Goal: Information Seeking & Learning: Learn about a topic

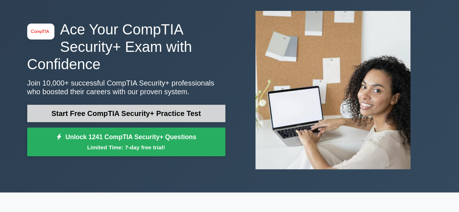
click at [176, 114] on link "Start Free CompTIA Security+ Practice Test" at bounding box center [126, 113] width 198 height 17
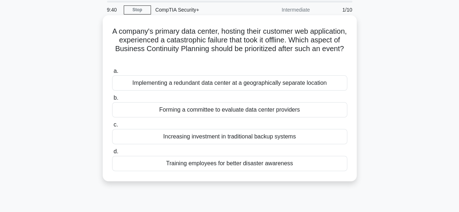
scroll to position [26, 0]
click at [210, 82] on div "Implementing a redundant data center at a geographically separate location" at bounding box center [229, 82] width 235 height 15
click at [112, 73] on input "a. Implementing a redundant data center at a geographically separate location" at bounding box center [112, 71] width 0 height 5
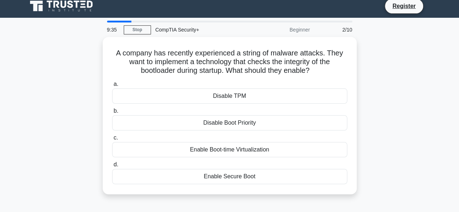
scroll to position [0, 0]
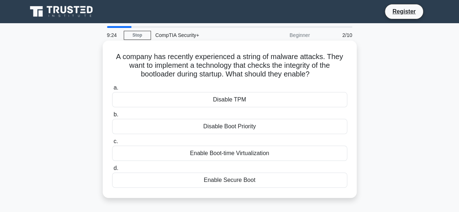
click at [235, 181] on div "Enable Secure Boot" at bounding box center [229, 180] width 235 height 15
click at [112, 171] on input "d. Enable Secure Boot" at bounding box center [112, 168] width 0 height 5
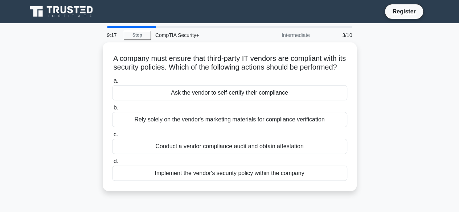
click at [383, 132] on div "A company must ensure that third-party IT vendors are compliant with its securi…" at bounding box center [230, 120] width 414 height 157
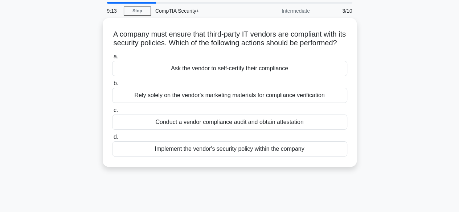
scroll to position [25, 0]
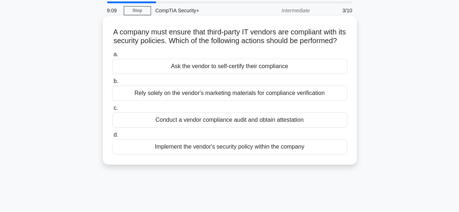
click at [313, 128] on div "Conduct a vendor compliance audit and obtain attestation" at bounding box center [229, 119] width 235 height 15
click at [112, 111] on input "c. Conduct a vendor compliance audit and obtain attestation" at bounding box center [112, 108] width 0 height 5
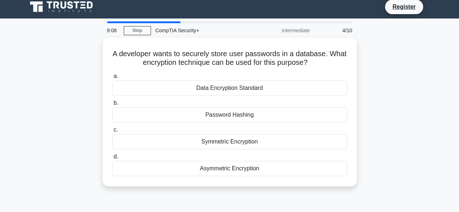
scroll to position [0, 0]
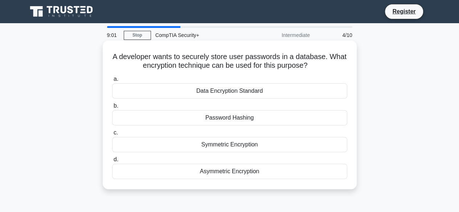
click at [286, 119] on div "Password Hashing" at bounding box center [229, 117] width 235 height 15
click at [112, 108] on input "b. Password Hashing" at bounding box center [112, 106] width 0 height 5
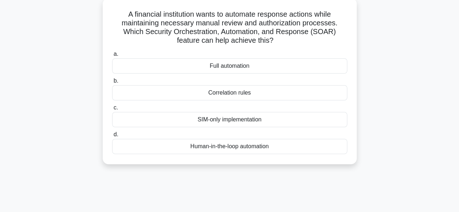
scroll to position [45, 0]
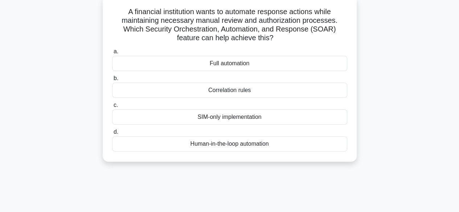
click at [292, 141] on div "Human-in-the-loop automation" at bounding box center [229, 143] width 235 height 15
click at [112, 135] on input "d. Human-in-the-loop automation" at bounding box center [112, 132] width 0 height 5
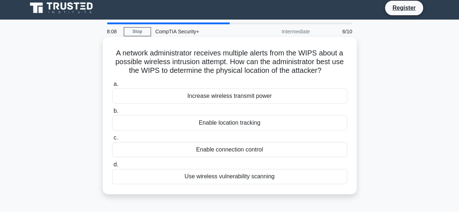
scroll to position [0, 0]
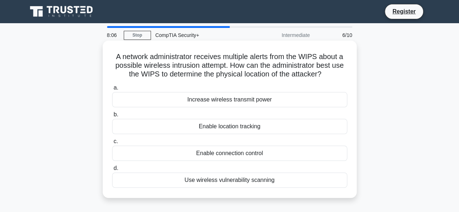
click at [305, 54] on h5 "A network administrator receives multiple alerts from the WIPS about a possible…" at bounding box center [229, 65] width 237 height 27
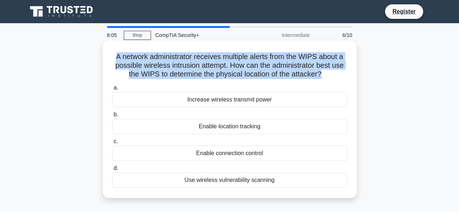
click at [305, 54] on h5 "A network administrator receives multiple alerts from the WIPS about a possible…" at bounding box center [229, 65] width 237 height 27
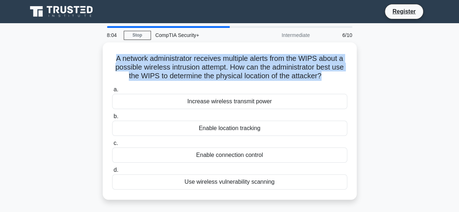
click at [371, 63] on div "A network administrator receives multiple alerts from the WIPS about a possible…" at bounding box center [230, 125] width 414 height 166
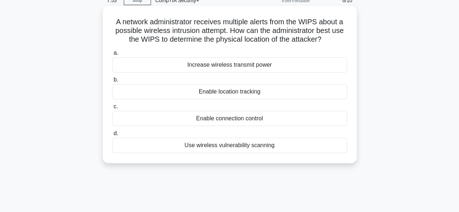
scroll to position [36, 0]
click at [243, 92] on div "Enable location tracking" at bounding box center [229, 90] width 235 height 15
click at [112, 82] on input "b. Enable location tracking" at bounding box center [112, 79] width 0 height 5
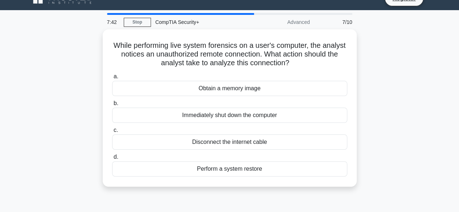
scroll to position [0, 0]
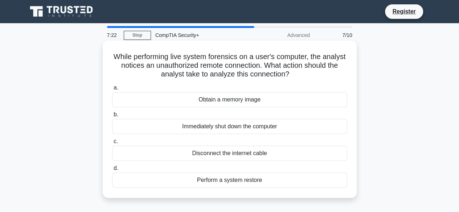
click at [290, 70] on h5 "While performing live system forensics on a user's computer, the analyst notice…" at bounding box center [229, 65] width 237 height 27
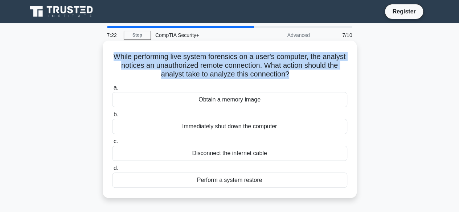
click at [290, 70] on h5 "While performing live system forensics on a user's computer, the analyst notice…" at bounding box center [229, 65] width 237 height 27
click at [298, 72] on icon ".spinner_0XTQ{transform-origin:center;animation:spinner_y6GP .75s linear infini…" at bounding box center [293, 74] width 9 height 9
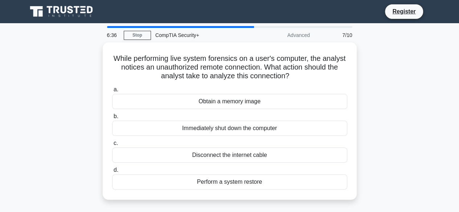
click at [399, 104] on div "While performing live system forensics on a user's computer, the analyst notice…" at bounding box center [230, 125] width 414 height 166
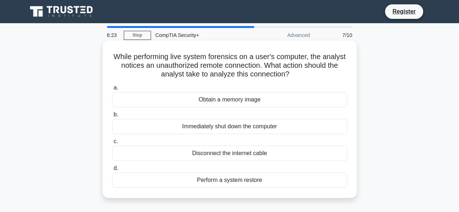
click at [262, 154] on div "Disconnect the internet cable" at bounding box center [229, 153] width 235 height 15
click at [112, 144] on input "c. Disconnect the internet cable" at bounding box center [112, 141] width 0 height 5
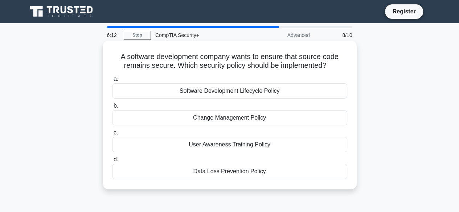
click at [290, 94] on div "Software Development Lifecycle Policy" at bounding box center [229, 90] width 235 height 15
click at [112, 82] on input "a. Software Development Lifecycle Policy" at bounding box center [112, 79] width 0 height 5
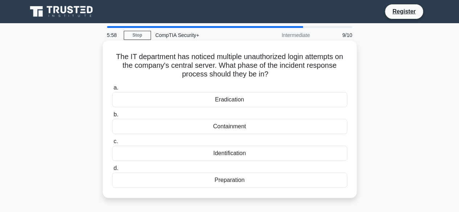
click at [250, 153] on div "Identification" at bounding box center [229, 153] width 235 height 15
click at [112, 144] on input "c. Identification" at bounding box center [112, 141] width 0 height 5
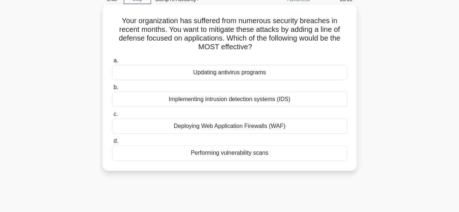
scroll to position [36, 0]
click at [245, 125] on div "Deploying Web Application Firewalls (WAF)" at bounding box center [229, 125] width 235 height 15
click at [112, 116] on input "c. Deploying Web Application Firewalls (WAF)" at bounding box center [112, 114] width 0 height 5
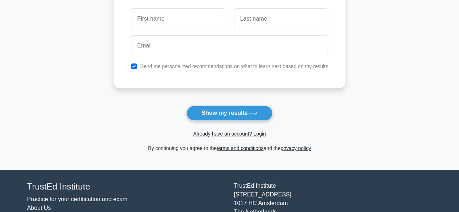
scroll to position [97, 0]
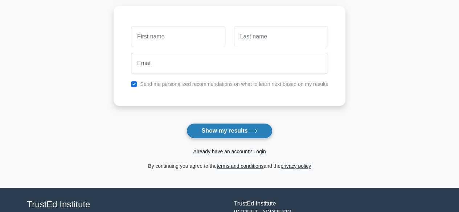
click at [239, 137] on button "Show my results" at bounding box center [229, 130] width 86 height 15
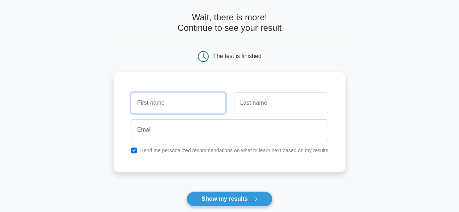
scroll to position [28, 0]
type input "Jon"
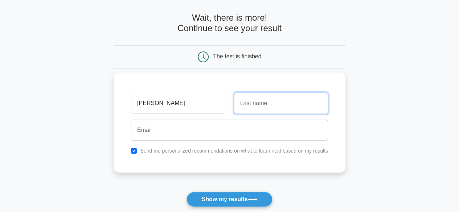
click at [260, 105] on input "text" at bounding box center [281, 103] width 94 height 21
type input "O"
type input "Oven"
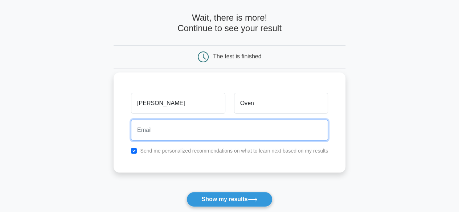
click at [215, 134] on input "email" at bounding box center [229, 130] width 197 height 21
type input "idk123idk@gmail.com"
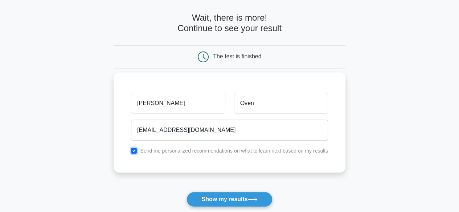
click at [132, 148] on input "checkbox" at bounding box center [134, 151] width 6 height 6
checkbox input "false"
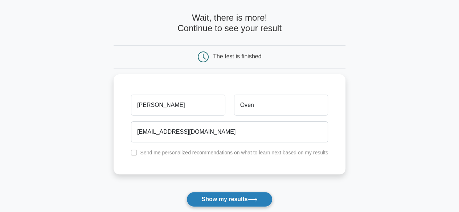
click at [203, 202] on button "Show my results" at bounding box center [229, 199] width 86 height 15
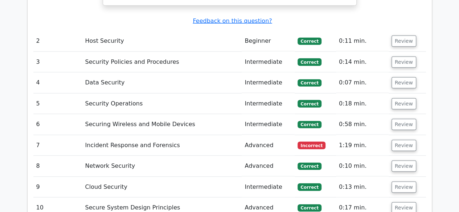
scroll to position [935, 0]
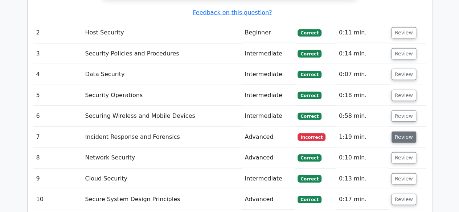
click at [403, 132] on button "Review" at bounding box center [403, 137] width 25 height 11
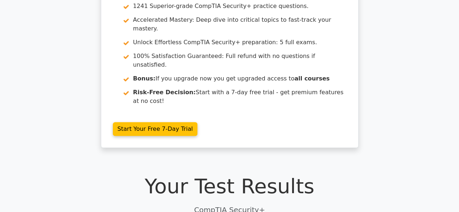
scroll to position [0, 0]
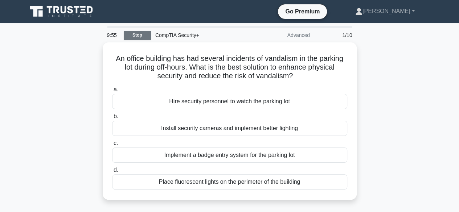
click at [145, 38] on link "Stop" at bounding box center [137, 35] width 27 height 9
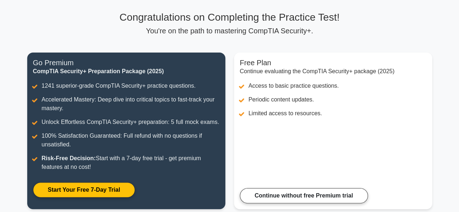
scroll to position [48, 0]
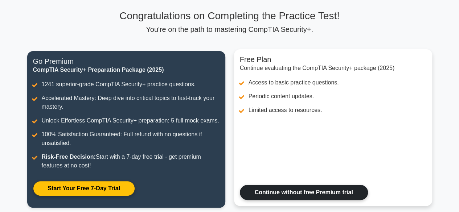
click at [326, 196] on link "Continue without free Premium trial" at bounding box center [304, 192] width 128 height 15
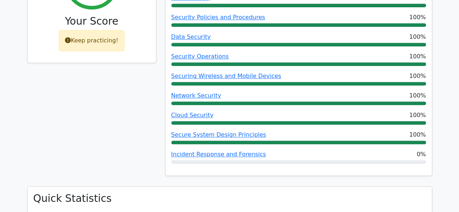
scroll to position [337, 0]
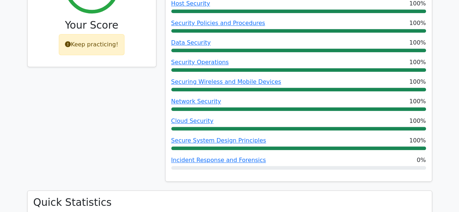
drag, startPoint x: 110, startPoint y: 16, endPoint x: 130, endPoint y: 85, distance: 72.0
click at [130, 85] on div "90% Your Score Keep practicing!" at bounding box center [92, 72] width 138 height 238
click at [131, 84] on div "90% Your Score Keep practicing!" at bounding box center [92, 72] width 138 height 238
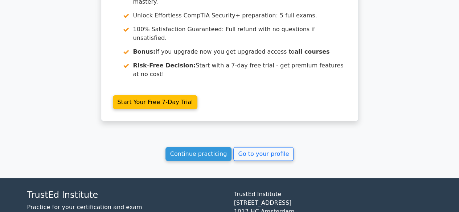
scroll to position [1230, 0]
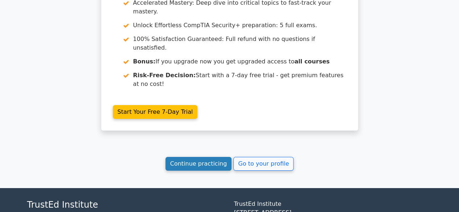
click at [198, 157] on link "Continue practicing" at bounding box center [198, 164] width 66 height 14
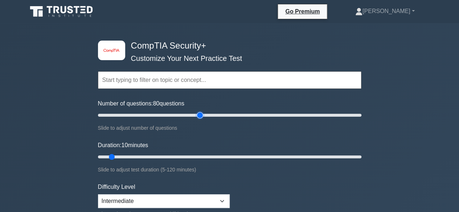
click at [198, 115] on input "Number of questions: 80 questions" at bounding box center [229, 115] width 263 height 9
click at [222, 79] on input "text" at bounding box center [229, 79] width 263 height 17
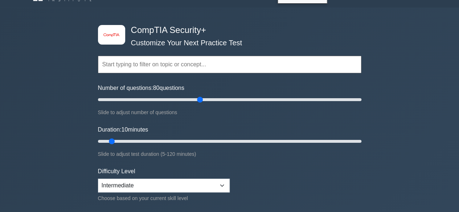
scroll to position [17, 0]
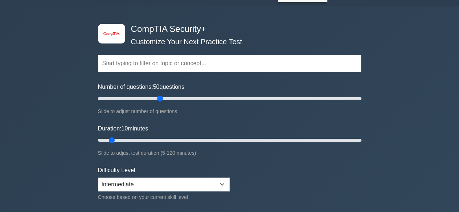
drag, startPoint x: 200, startPoint y: 100, endPoint x: 159, endPoint y: 108, distance: 42.2
type input "50"
click at [159, 103] on input "Number of questions: 50 questions" at bounding box center [229, 98] width 263 height 9
drag, startPoint x: 359, startPoint y: 139, endPoint x: 372, endPoint y: 145, distance: 14.1
type input "120"
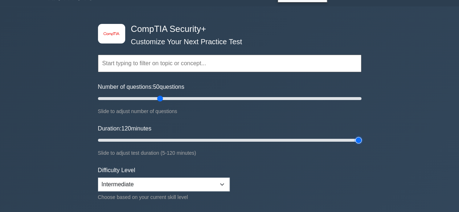
click at [361, 145] on input "Duration: 120 minutes" at bounding box center [229, 140] width 263 height 9
click at [295, 158] on form "Topics Cryptography Identity and Access Management Risk Management Network Secu…" at bounding box center [229, 145] width 263 height 224
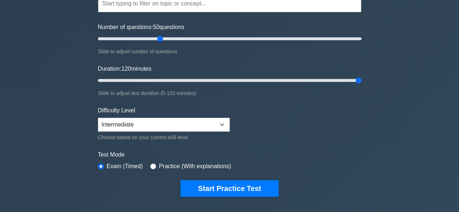
scroll to position [78, 0]
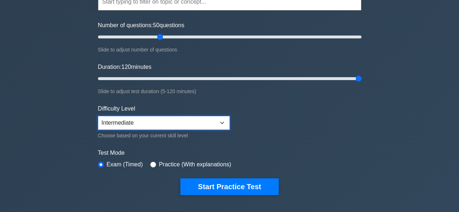
click at [213, 122] on select "Beginner Intermediate Expert" at bounding box center [164, 123] width 132 height 14
select select "expert"
click at [98, 116] on select "Beginner Intermediate Expert" at bounding box center [164, 123] width 132 height 14
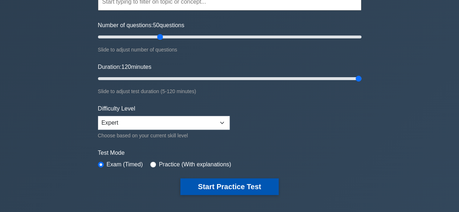
click at [210, 184] on button "Start Practice Test" at bounding box center [229, 186] width 98 height 17
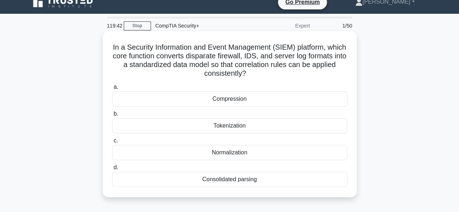
scroll to position [13, 0]
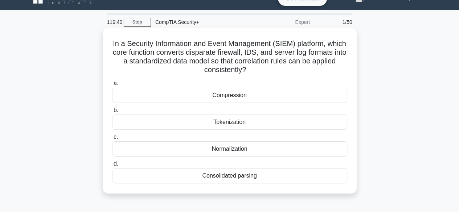
click at [215, 177] on div "Consolidated parsing" at bounding box center [229, 175] width 235 height 15
click at [112, 167] on input "d. Consolidated parsing" at bounding box center [112, 164] width 0 height 5
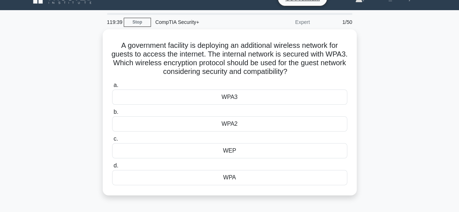
scroll to position [0, 0]
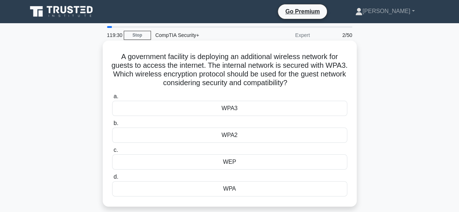
click at [247, 108] on div "WPA3" at bounding box center [229, 108] width 235 height 15
click at [112, 99] on input "a. WPA3" at bounding box center [112, 96] width 0 height 5
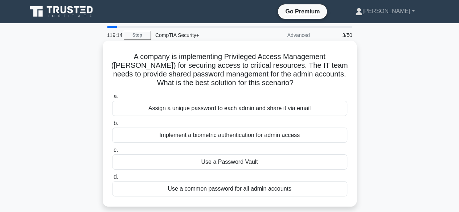
click at [189, 112] on div "Assign a unique password to each admin and share it via email" at bounding box center [229, 108] width 235 height 15
click at [112, 99] on input "a. Assign a unique password to each admin and share it via email" at bounding box center [112, 96] width 0 height 5
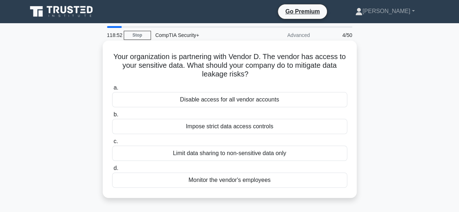
click at [241, 126] on div "Impose strict data access controls" at bounding box center [229, 126] width 235 height 15
click at [112, 117] on input "b. Impose strict data access controls" at bounding box center [112, 114] width 0 height 5
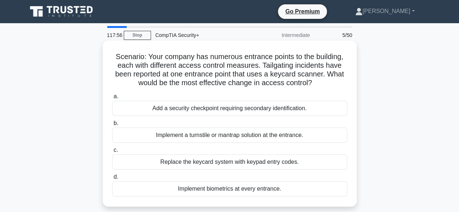
click at [254, 190] on div "Implement biometrics at every entrance." at bounding box center [229, 188] width 235 height 15
click at [112, 180] on input "d. Implement biometrics at every entrance." at bounding box center [112, 177] width 0 height 5
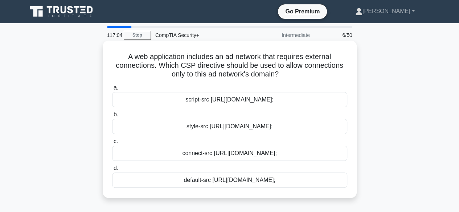
click at [160, 124] on div "style-src [URL][DOMAIN_NAME];" at bounding box center [229, 126] width 235 height 15
click at [112, 117] on input "b. style-src [URL][DOMAIN_NAME];" at bounding box center [112, 114] width 0 height 5
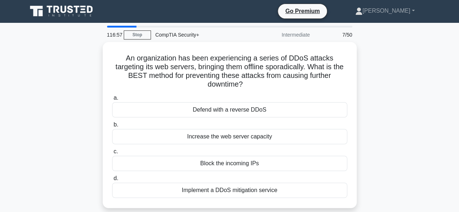
scroll to position [7, 0]
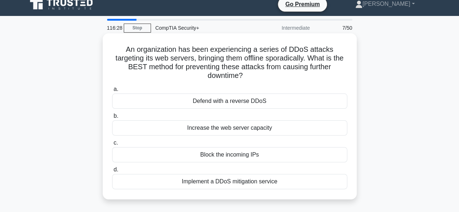
click at [241, 180] on div "Implement a DDoS mitigation service" at bounding box center [229, 181] width 235 height 15
click at [112, 172] on input "d. Implement a DDoS mitigation service" at bounding box center [112, 170] width 0 height 5
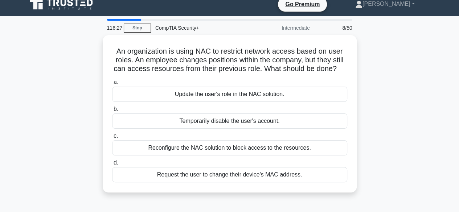
scroll to position [0, 0]
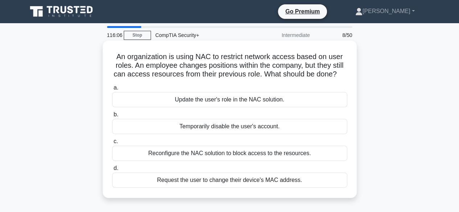
click at [197, 101] on div "Update the user's role in the NAC solution." at bounding box center [229, 99] width 235 height 15
click at [112, 90] on input "a. Update the user's role in the NAC solution." at bounding box center [112, 88] width 0 height 5
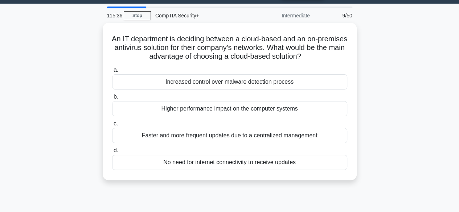
scroll to position [19, 0]
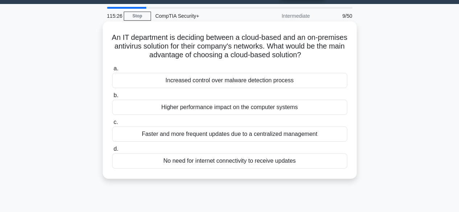
click at [188, 85] on div "Increased control over malware detection process" at bounding box center [229, 80] width 235 height 15
click at [112, 71] on input "a. Increased control over malware detection process" at bounding box center [112, 68] width 0 height 5
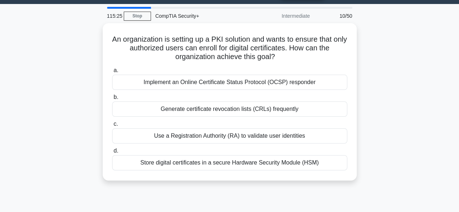
scroll to position [0, 0]
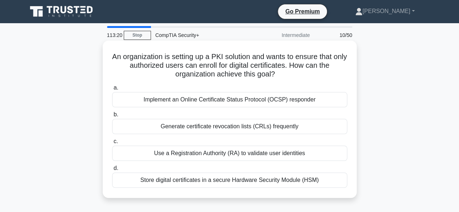
click at [215, 152] on div "Use a Registration Authority (RA) to validate user identities" at bounding box center [229, 153] width 235 height 15
click at [112, 144] on input "c. Use a Registration Authority (RA) to validate user identities" at bounding box center [112, 141] width 0 height 5
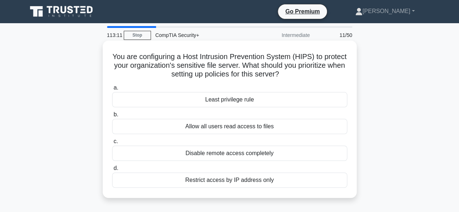
click at [254, 179] on div "Restrict access by IP address only" at bounding box center [229, 180] width 235 height 15
click at [112, 171] on input "d. Restrict access by IP address only" at bounding box center [112, 168] width 0 height 5
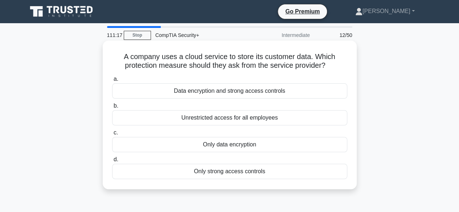
click at [246, 96] on div "Data encryption and strong access controls" at bounding box center [229, 90] width 235 height 15
click at [112, 82] on input "a. Data encryption and strong access controls" at bounding box center [112, 79] width 0 height 5
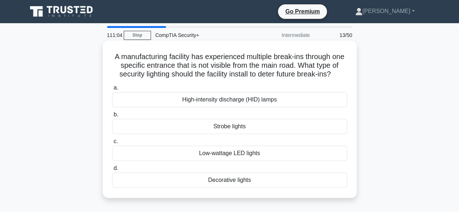
click at [229, 107] on div "High-intensity discharge (HID) lamps" at bounding box center [229, 99] width 235 height 15
click at [112, 90] on input "a. High-intensity discharge (HID) lamps" at bounding box center [112, 88] width 0 height 5
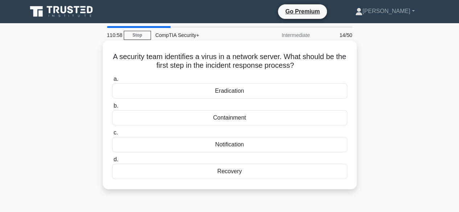
click at [234, 123] on div "Containment" at bounding box center [229, 117] width 235 height 15
click at [112, 108] on input "b. Containment" at bounding box center [112, 106] width 0 height 5
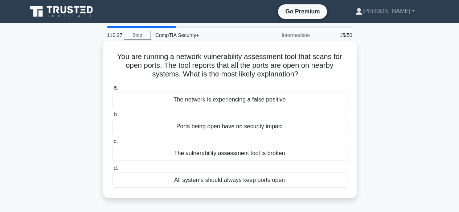
click at [291, 103] on div "The network is experiencing a false positive" at bounding box center [229, 99] width 235 height 15
click at [112, 90] on input "a. The network is experiencing a false positive" at bounding box center [112, 88] width 0 height 5
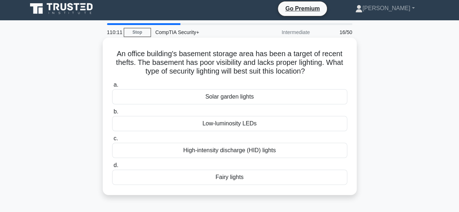
scroll to position [4, 0]
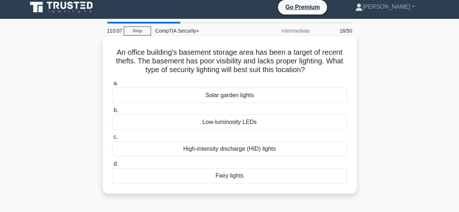
click at [264, 151] on div "High-intensity discharge (HID) lights" at bounding box center [229, 148] width 235 height 15
click at [112, 140] on input "c. High-intensity discharge (HID) lights" at bounding box center [112, 137] width 0 height 5
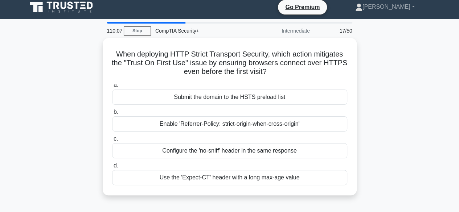
scroll to position [0, 0]
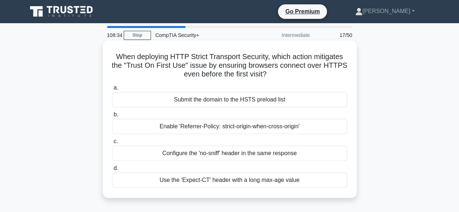
click at [327, 169] on label "d. Use the 'Expect-CT' header with a long max-age value" at bounding box center [229, 176] width 235 height 24
click at [112, 169] on input "d. Use the 'Expect-CT' header with a long max-age value" at bounding box center [112, 168] width 0 height 5
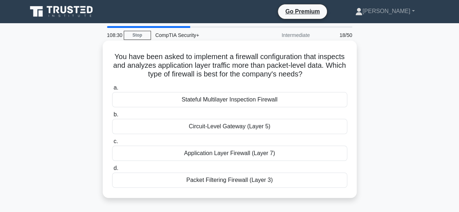
click at [145, 58] on h5 "You have been asked to implement a firewall configuration that inspects and ana…" at bounding box center [229, 65] width 237 height 27
click at [166, 58] on h5 "You have been asked to implement a firewall configuration that inspects and ana…" at bounding box center [229, 65] width 237 height 27
click at [153, 55] on h5 "You have been asked to implement a firewall configuration that inspects and ana…" at bounding box center [229, 65] width 237 height 27
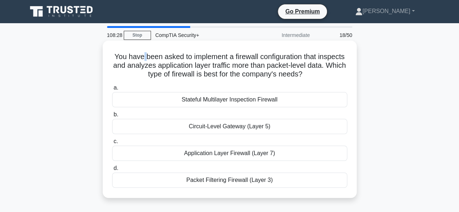
click at [153, 55] on h5 "You have been asked to implement a firewall configuration that inspects and ana…" at bounding box center [229, 65] width 237 height 27
click at [199, 59] on h5 "You have been asked to implement a firewall configuration that inspects and ana…" at bounding box center [229, 65] width 237 height 27
click at [230, 155] on div "Application Layer Firewall (Layer 7)" at bounding box center [229, 153] width 235 height 15
click at [112, 144] on input "c. Application Layer Firewall (Layer 7)" at bounding box center [112, 141] width 0 height 5
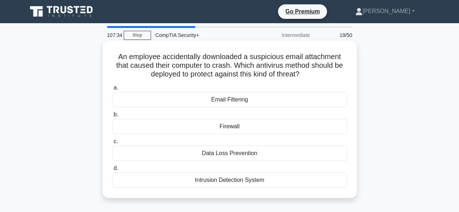
click at [261, 103] on div "Email Filtering" at bounding box center [229, 99] width 235 height 15
click at [112, 90] on input "a. Email Filtering" at bounding box center [112, 88] width 0 height 5
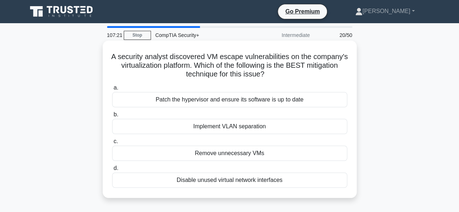
click at [278, 101] on div "Patch the hypervisor and ensure its software is up to date" at bounding box center [229, 99] width 235 height 15
click at [112, 90] on input "a. Patch the hypervisor and ensure its software is up to date" at bounding box center [112, 88] width 0 height 5
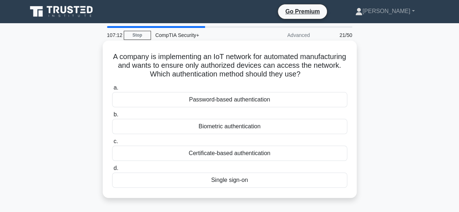
drag, startPoint x: 327, startPoint y: 72, endPoint x: 303, endPoint y: 70, distance: 24.0
click at [303, 70] on h5 "A company is implementing an IoT network for automated manufacturing and wants …" at bounding box center [229, 65] width 237 height 27
click at [303, 72] on h5 "A company is implementing an IoT network for automated manufacturing and wants …" at bounding box center [229, 65] width 237 height 27
click at [234, 153] on div "Certificate-based authentication" at bounding box center [229, 153] width 235 height 15
click at [112, 144] on input "c. Certificate-based authentication" at bounding box center [112, 141] width 0 height 5
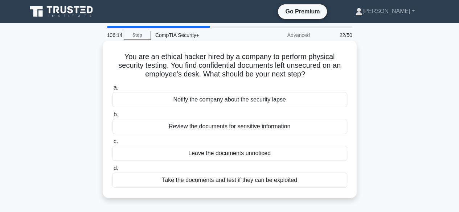
click at [266, 99] on div "Notify the company about the security lapse" at bounding box center [229, 99] width 235 height 15
click at [112, 90] on input "a. Notify the company about the security lapse" at bounding box center [112, 88] width 0 height 5
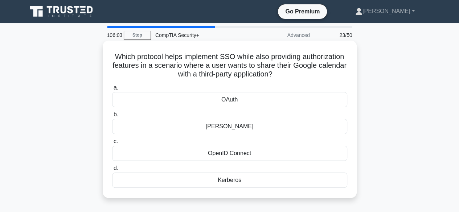
click at [270, 120] on div "[PERSON_NAME]" at bounding box center [229, 126] width 235 height 15
click at [112, 117] on input "b. [PERSON_NAME]" at bounding box center [112, 114] width 0 height 5
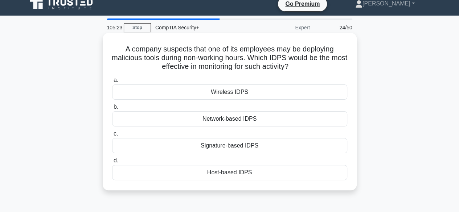
scroll to position [9, 0]
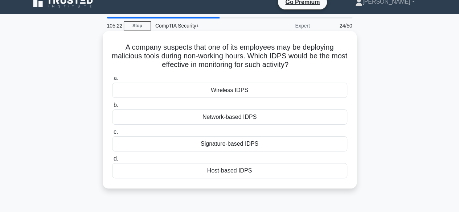
click at [242, 172] on div "Host-based IDPS" at bounding box center [229, 170] width 235 height 15
click at [112, 161] on input "d. Host-based IDPS" at bounding box center [112, 159] width 0 height 5
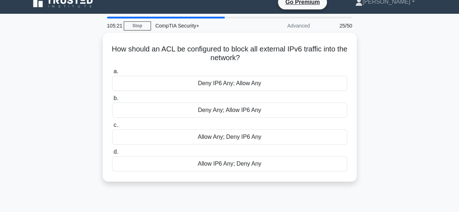
scroll to position [0, 0]
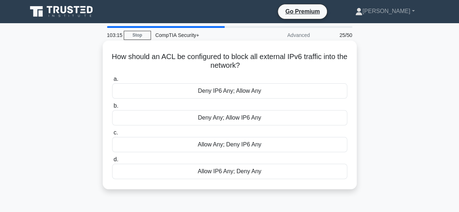
click at [251, 90] on div "Deny IP6 Any; Allow Any" at bounding box center [229, 90] width 235 height 15
click at [112, 82] on input "a. Deny IP6 Any; Allow Any" at bounding box center [112, 79] width 0 height 5
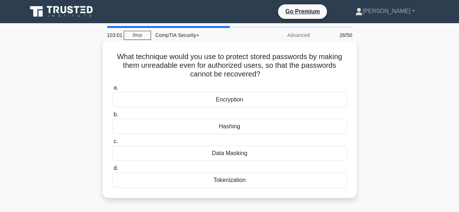
click at [241, 128] on div "Hashing" at bounding box center [229, 126] width 235 height 15
click at [112, 117] on input "b. [GEOGRAPHIC_DATA]" at bounding box center [112, 114] width 0 height 5
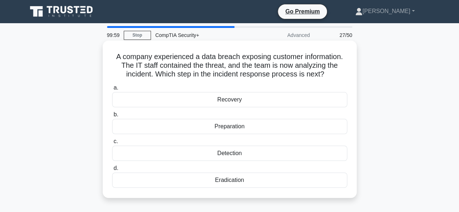
click at [240, 100] on div "Recovery" at bounding box center [229, 99] width 235 height 15
click at [112, 90] on input "a. Recovery" at bounding box center [112, 88] width 0 height 5
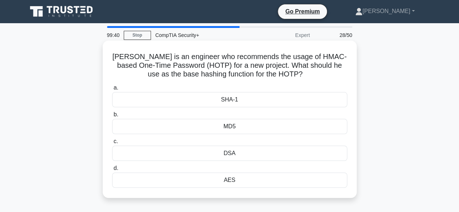
click at [257, 103] on div "SHA-1" at bounding box center [229, 99] width 235 height 15
click at [112, 90] on input "a. SHA-1" at bounding box center [112, 88] width 0 height 5
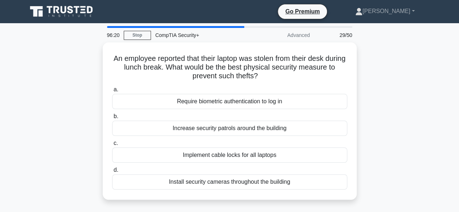
click at [64, 114] on div "An employee reported that their laptop was stolen from their desk during lunch …" at bounding box center [230, 125] width 414 height 166
